Goal: Complete application form

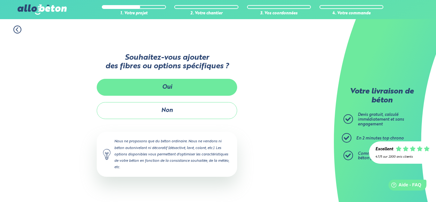
click at [167, 85] on button "Oui" at bounding box center [167, 87] width 140 height 17
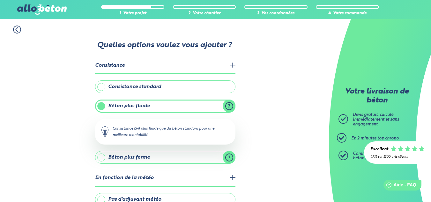
click at [230, 104] on label "Béton plus fluide" at bounding box center [165, 106] width 140 height 13
click at [0, 0] on input "Béton plus fluide" at bounding box center [0, 0] width 0 height 0
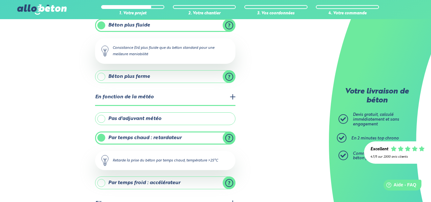
scroll to position [85, 0]
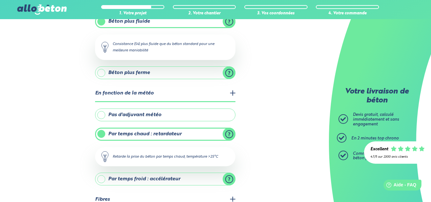
click at [232, 92] on legend "En fonction de la météo" at bounding box center [165, 93] width 140 height 16
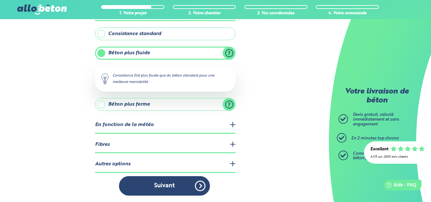
scroll to position [53, 0]
click at [230, 122] on legend "En fonction de la météo" at bounding box center [165, 125] width 140 height 16
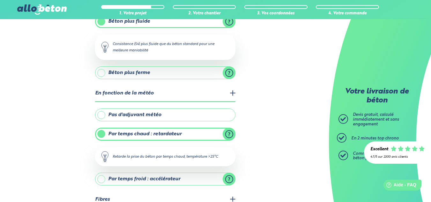
click at [234, 93] on legend "En fonction de la météo" at bounding box center [165, 93] width 140 height 16
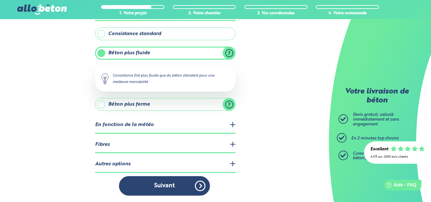
click at [230, 143] on legend "Fibres" at bounding box center [165, 145] width 140 height 16
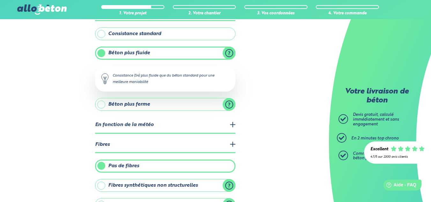
scroll to position [85, 0]
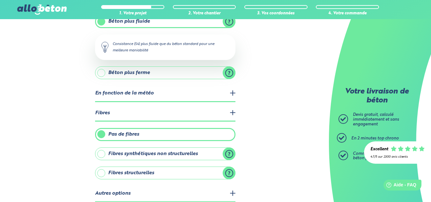
click at [228, 151] on label "Fibres synthétiques non structurelles" at bounding box center [165, 153] width 140 height 13
click at [0, 0] on input "Fibres synthétiques non structurelles" at bounding box center [0, 0] width 0 height 0
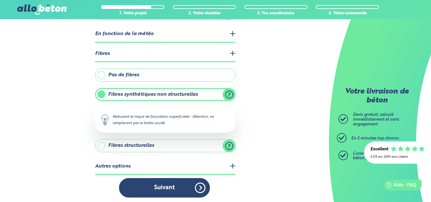
scroll to position [146, 0]
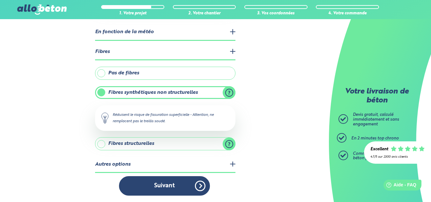
click at [229, 140] on label "Fibres structurelles" at bounding box center [165, 143] width 140 height 13
click at [0, 0] on input "Fibres structurelles" at bounding box center [0, 0] width 0 height 0
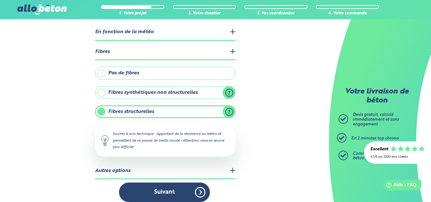
click at [184, 91] on label "Fibres synthétiques non structurelles" at bounding box center [165, 92] width 140 height 13
click at [0, 0] on input "Fibres synthétiques non structurelles" at bounding box center [0, 0] width 0 height 0
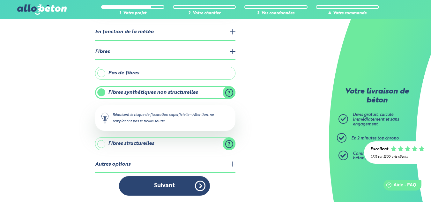
click at [227, 90] on label "Fibres synthétiques non structurelles" at bounding box center [165, 92] width 140 height 13
click at [0, 0] on input "Fibres synthétiques non structurelles" at bounding box center [0, 0] width 0 height 0
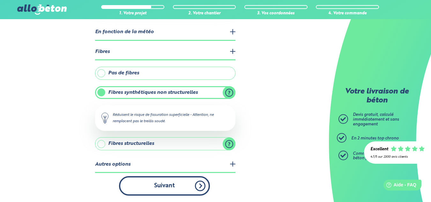
click at [175, 186] on button "Suivant" at bounding box center [164, 185] width 91 height 19
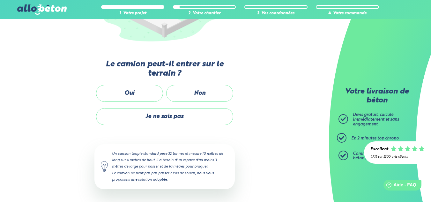
scroll to position [136, 0]
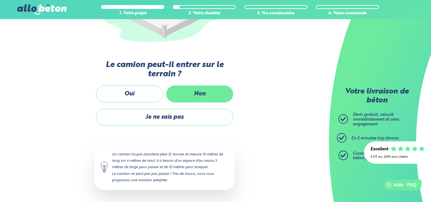
click at [200, 89] on label "Non" at bounding box center [199, 93] width 67 height 17
click at [0, 0] on input "Non" at bounding box center [0, 0] width 0 height 0
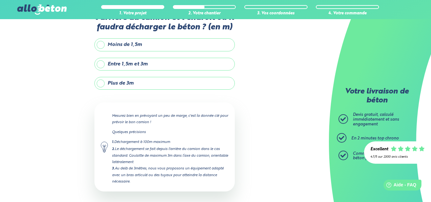
scroll to position [30, 0]
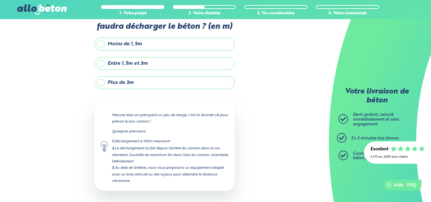
click at [122, 83] on label "Plus de 3m" at bounding box center [164, 82] width 140 height 13
click at [0, 0] on input "Plus de 3m" at bounding box center [0, 0] width 0 height 0
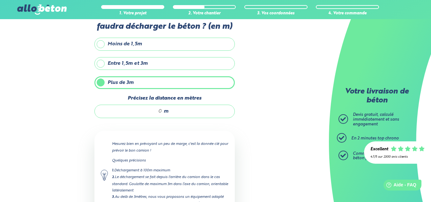
click at [154, 111] on input "Précisez la distance en mètres" at bounding box center [131, 111] width 61 height 6
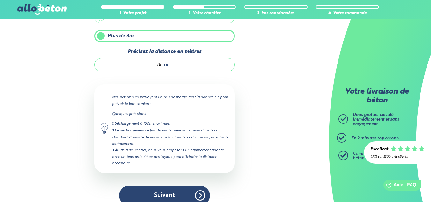
scroll to position [87, 0]
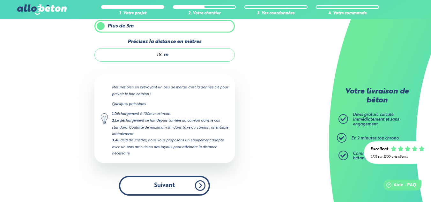
type input "18"
click at [171, 188] on button "Suivant" at bounding box center [164, 185] width 91 height 19
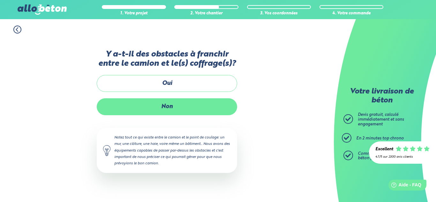
click at [166, 108] on label "Non" at bounding box center [167, 106] width 140 height 17
click at [0, 0] on input "Non" at bounding box center [0, 0] width 0 height 0
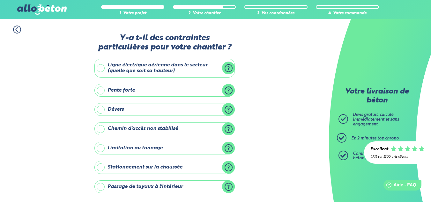
click at [228, 184] on label "Passage de tuyaux à l'intérieur" at bounding box center [164, 186] width 140 height 13
click at [0, 0] on input "Passage de tuyaux à l'intérieur" at bounding box center [0, 0] width 0 height 0
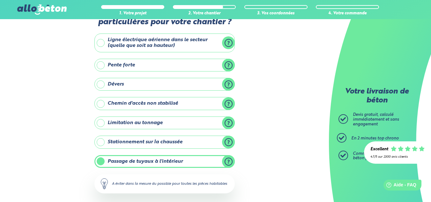
scroll to position [27, 0]
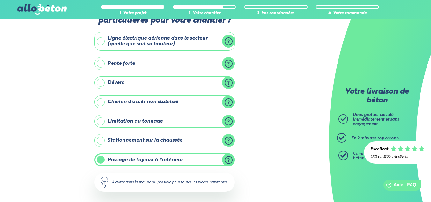
click at [229, 159] on label "Passage de tuyaux à l'intérieur" at bounding box center [164, 159] width 140 height 13
click at [0, 0] on input "Passage de tuyaux à l'intérieur" at bounding box center [0, 0] width 0 height 0
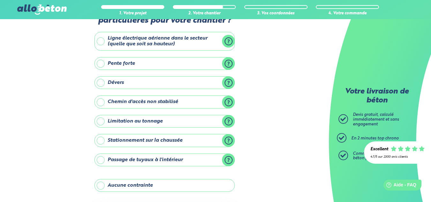
click at [226, 137] on label "Stationnement sur la chaussée" at bounding box center [164, 140] width 140 height 13
click at [0, 0] on input "Stationnement sur la chaussée" at bounding box center [0, 0] width 0 height 0
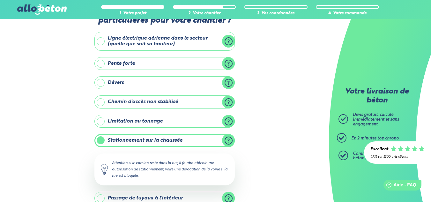
click at [226, 137] on label "Stationnement sur la chaussée" at bounding box center [164, 140] width 140 height 13
click at [0, 0] on input "Stationnement sur la chaussée" at bounding box center [0, 0] width 0 height 0
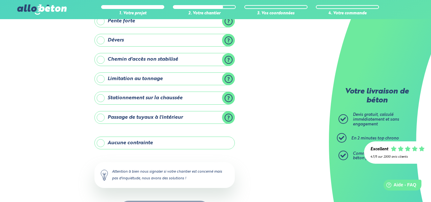
scroll to position [70, 0]
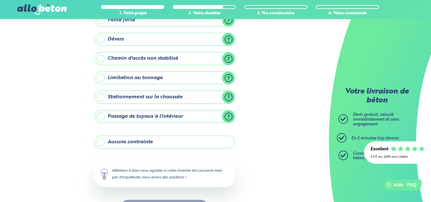
click at [103, 141] on label "Aucune contrainte" at bounding box center [164, 142] width 140 height 13
click at [0, 0] on input "Aucune contrainte" at bounding box center [0, 0] width 0 height 0
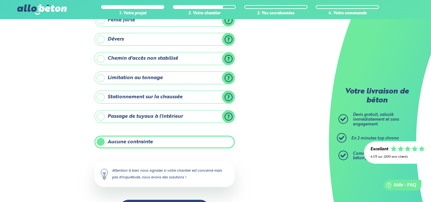
scroll to position [94, 0]
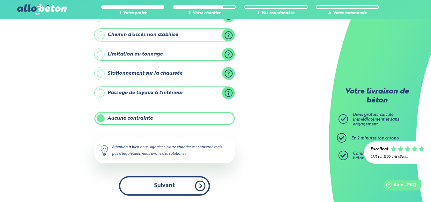
click at [178, 186] on button "Suivant" at bounding box center [164, 185] width 91 height 19
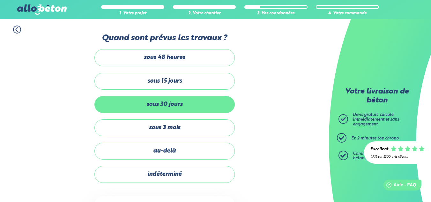
click at [178, 104] on label "sous 30 jours" at bounding box center [164, 104] width 140 height 17
click at [0, 0] on input "sous 30 jours" at bounding box center [0, 0] width 0 height 0
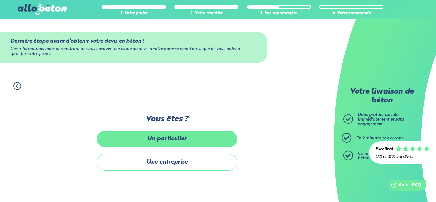
click at [168, 137] on label "Un particulier" at bounding box center [167, 138] width 140 height 17
click at [0, 0] on input "Un particulier" at bounding box center [0, 0] width 0 height 0
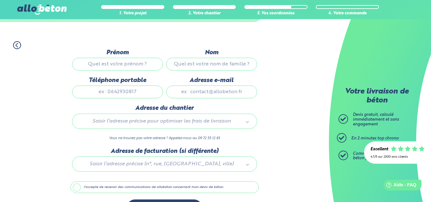
scroll to position [48, 0]
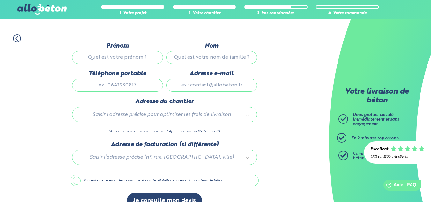
click at [130, 58] on input "Prénom" at bounding box center [117, 57] width 91 height 13
type input "[PERSON_NAME]"
type input "Hamadache"
type input "0622330701"
type input "[PERSON_NAME][EMAIL_ADDRESS][DOMAIN_NAME]"
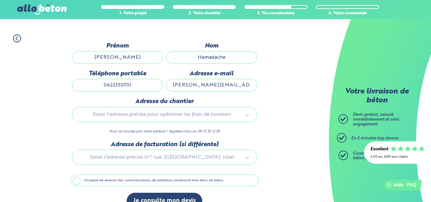
type input "[STREET_ADDRESS]"
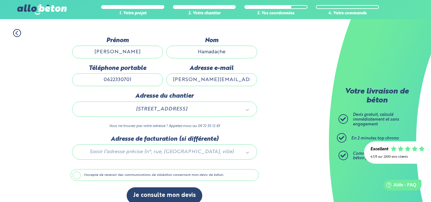
scroll to position [55, 0]
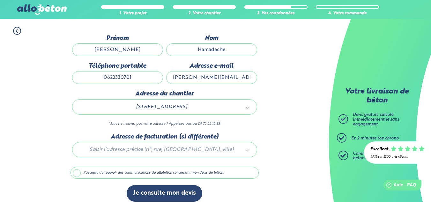
click at [136, 77] on input "0622330701" at bounding box center [117, 77] width 91 height 13
type input "0"
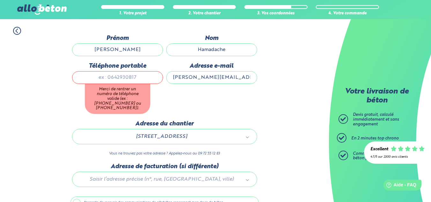
click at [163, 149] on div "Dernière étape avant d’obtenir votre devis en béton ! Ces informations nous per…" at bounding box center [164, 136] width 188 height 203
click at [125, 77] on input "Téléphone portable" at bounding box center [117, 77] width 91 height 13
type input "0622330701"
type input "[STREET_ADDRESS]"
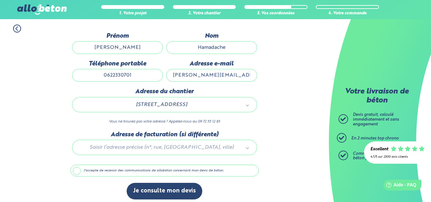
scroll to position [61, 0]
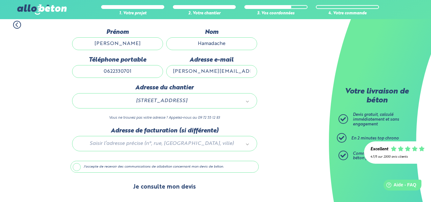
click at [152, 186] on button "Je consulte mon devis" at bounding box center [165, 187] width 76 height 16
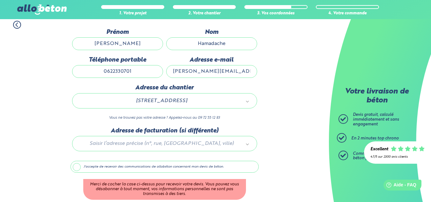
click at [72, 166] on label "J'accepte de recevoir des communications de allobéton concernant mon devis de b…" at bounding box center [164, 167] width 188 height 12
click at [0, 0] on input "J'accepte de recevoir des communications de allobéton concernant mon devis de b…" at bounding box center [0, 0] width 0 height 0
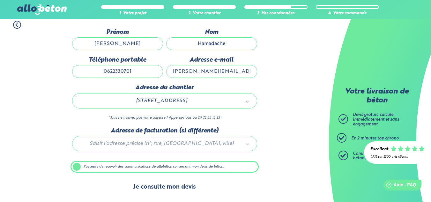
click at [159, 185] on button "Je consulte mon devis" at bounding box center [165, 187] width 76 height 16
